Goal: Find specific page/section: Find specific page/section

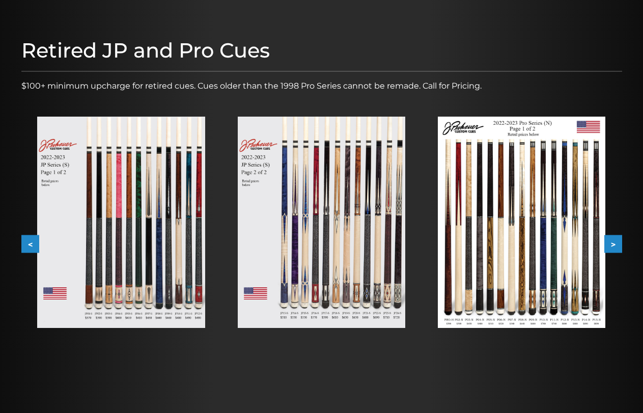
scroll to position [102, 0]
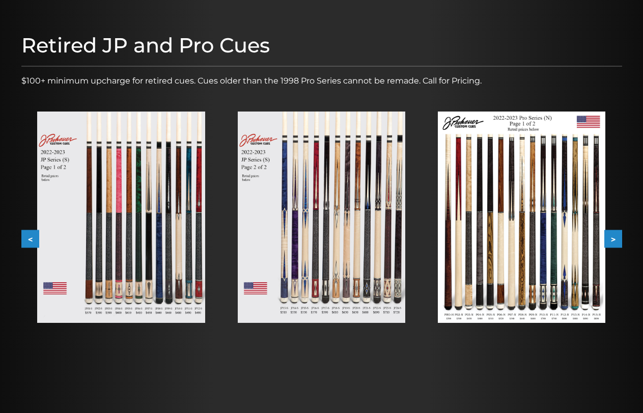
click at [614, 240] on button ">" at bounding box center [613, 239] width 18 height 18
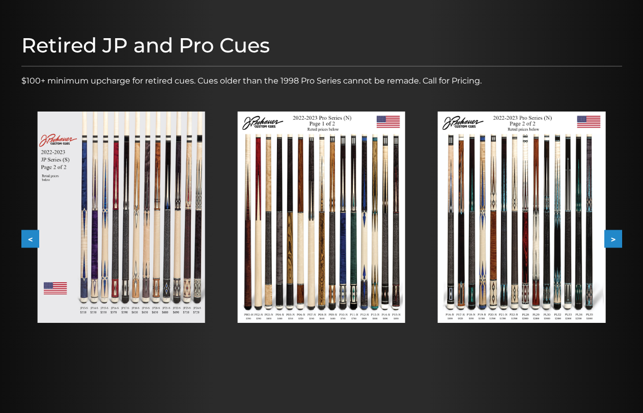
click at [612, 235] on button ">" at bounding box center [613, 239] width 18 height 18
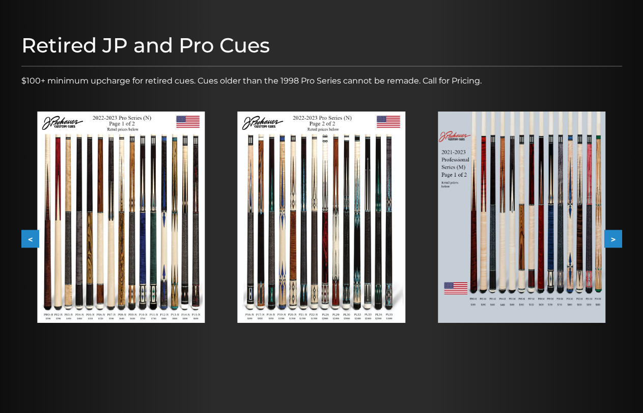
click at [612, 235] on button ">" at bounding box center [613, 239] width 18 height 18
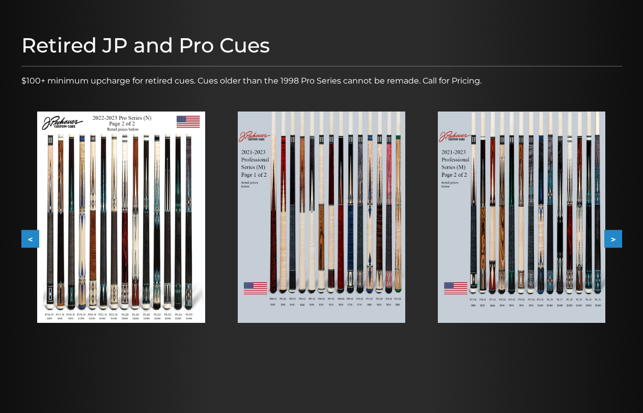
click at [615, 238] on button ">" at bounding box center [613, 239] width 18 height 18
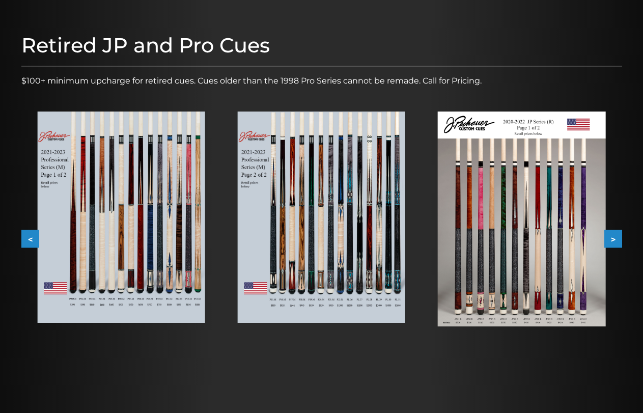
click at [615, 237] on button ">" at bounding box center [613, 239] width 18 height 18
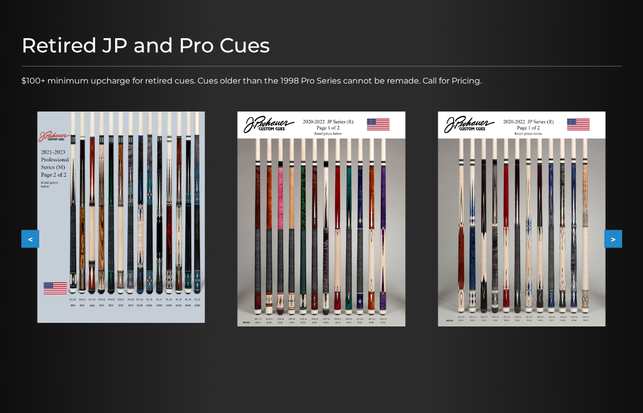
click at [612, 236] on button ">" at bounding box center [613, 239] width 18 height 18
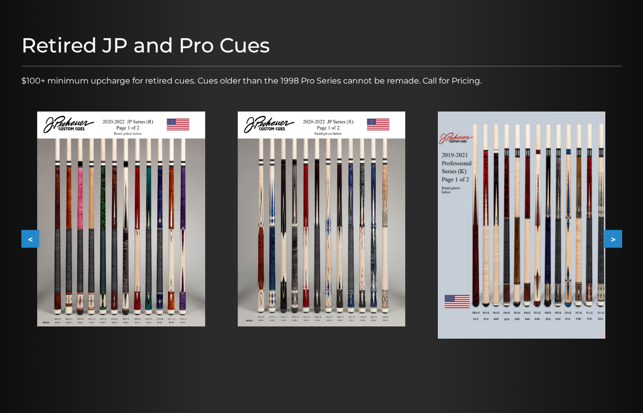
click at [612, 237] on button ">" at bounding box center [613, 239] width 18 height 18
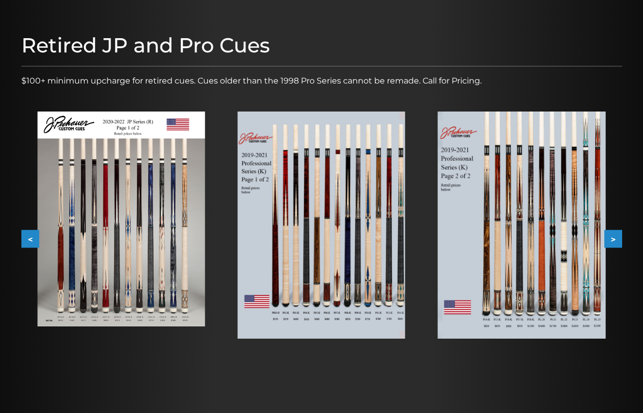
click at [610, 240] on button ">" at bounding box center [613, 239] width 18 height 18
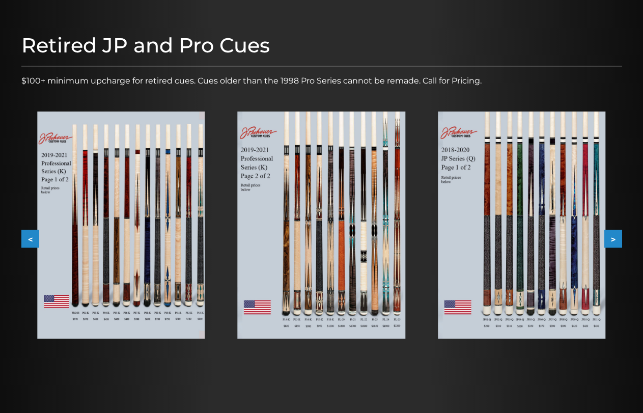
click at [612, 237] on button ">" at bounding box center [613, 239] width 18 height 18
